Goal: Check status: Check status

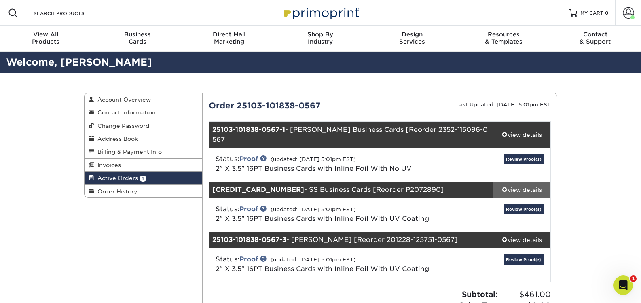
scroll to position [40, 0]
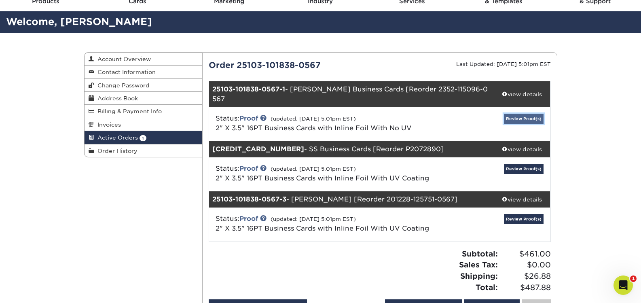
click at [516, 114] on link "Review Proof(s)" at bounding box center [524, 119] width 40 height 10
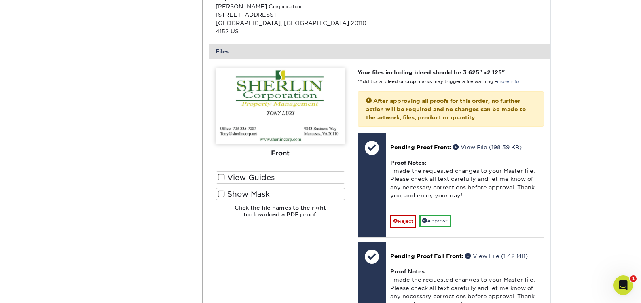
scroll to position [283, 0]
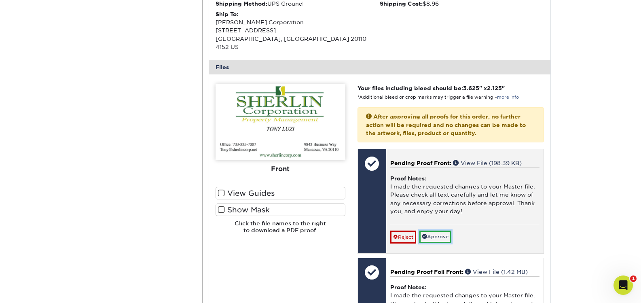
click at [440, 231] on link "Approve" at bounding box center [435, 237] width 32 height 13
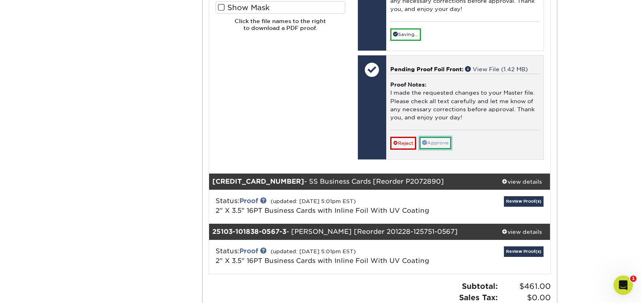
click at [432, 137] on link "Approve" at bounding box center [435, 143] width 32 height 13
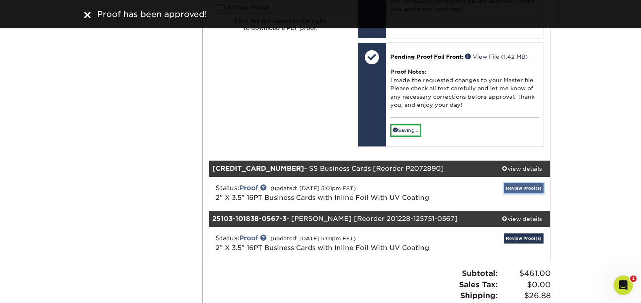
click at [527, 183] on link "Review Proof(s)" at bounding box center [524, 188] width 40 height 10
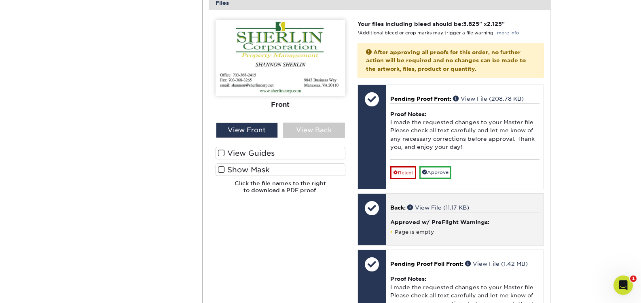
scroll to position [809, 0]
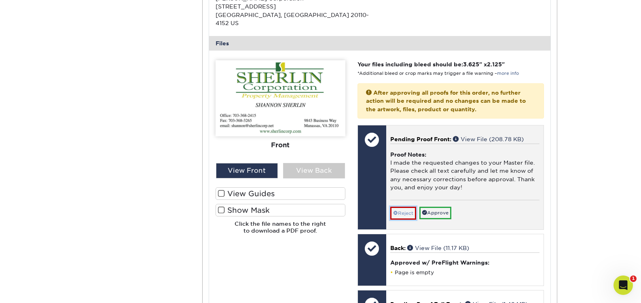
click at [403, 207] on link "Reject" at bounding box center [403, 213] width 26 height 13
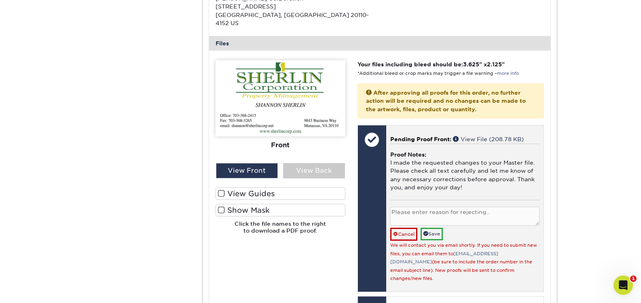
click at [403, 207] on textarea at bounding box center [464, 216] width 149 height 19
type textarea "Please remove fax number"
click at [428, 231] on span at bounding box center [425, 233] width 5 height 5
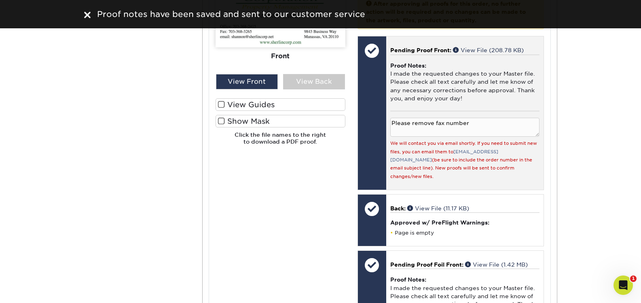
scroll to position [930, 0]
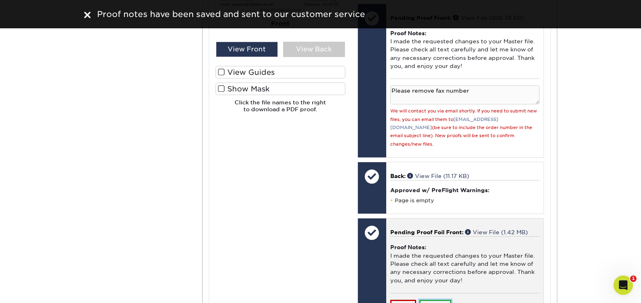
click at [431, 300] on link "Approve" at bounding box center [435, 306] width 32 height 13
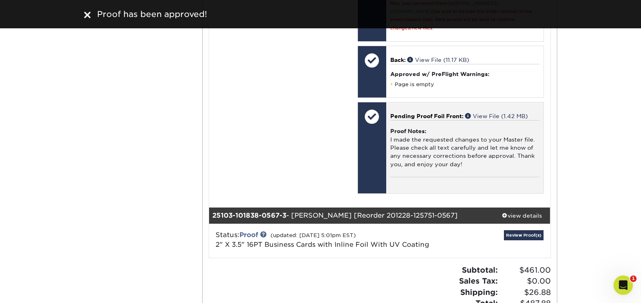
scroll to position [1132, 0]
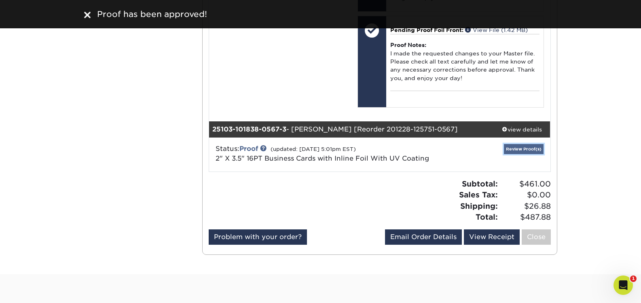
click at [514, 144] on link "Review Proof(s)" at bounding box center [524, 149] width 40 height 10
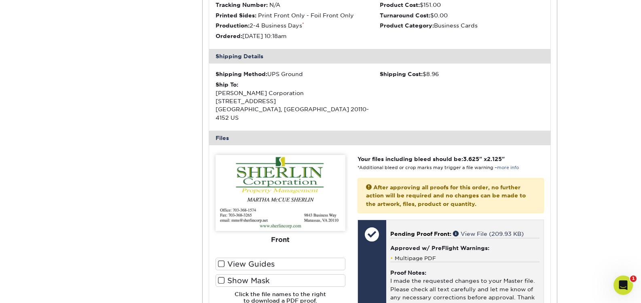
scroll to position [1415, 0]
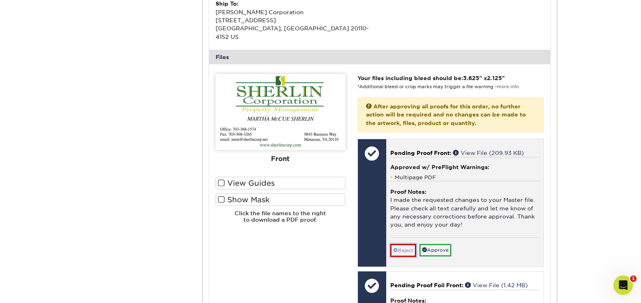
click at [403, 244] on link "Reject" at bounding box center [403, 250] width 26 height 13
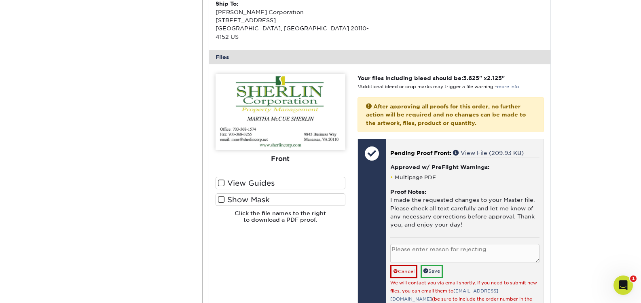
click at [402, 244] on textarea at bounding box center [464, 253] width 149 height 19
type textarea "Please remove fax number."
click at [431, 265] on link "Save" at bounding box center [432, 271] width 22 height 13
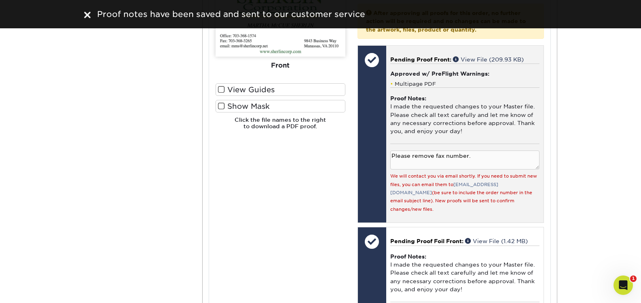
scroll to position [1577, 0]
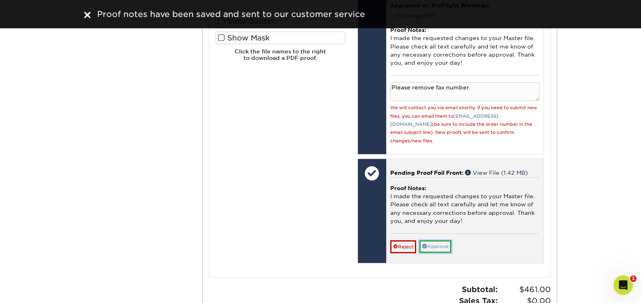
click at [425, 243] on span at bounding box center [424, 245] width 5 height 5
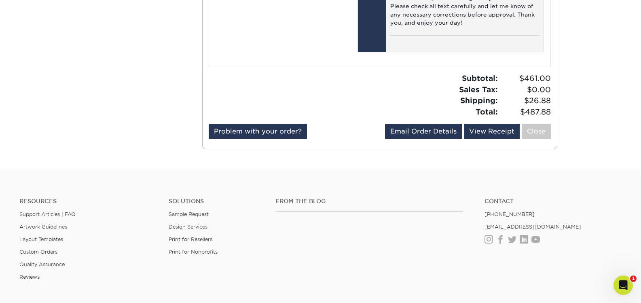
scroll to position [1706, 0]
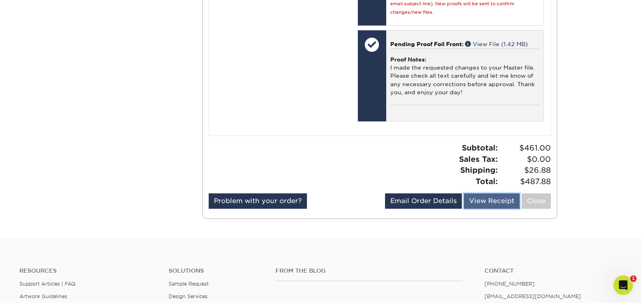
click at [501, 193] on link "View Receipt" at bounding box center [492, 200] width 56 height 15
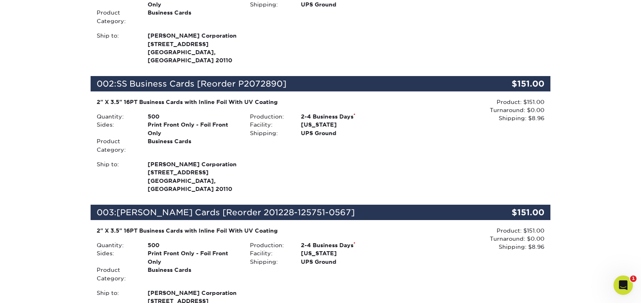
scroll to position [121, 0]
